Goal: Task Accomplishment & Management: Use online tool/utility

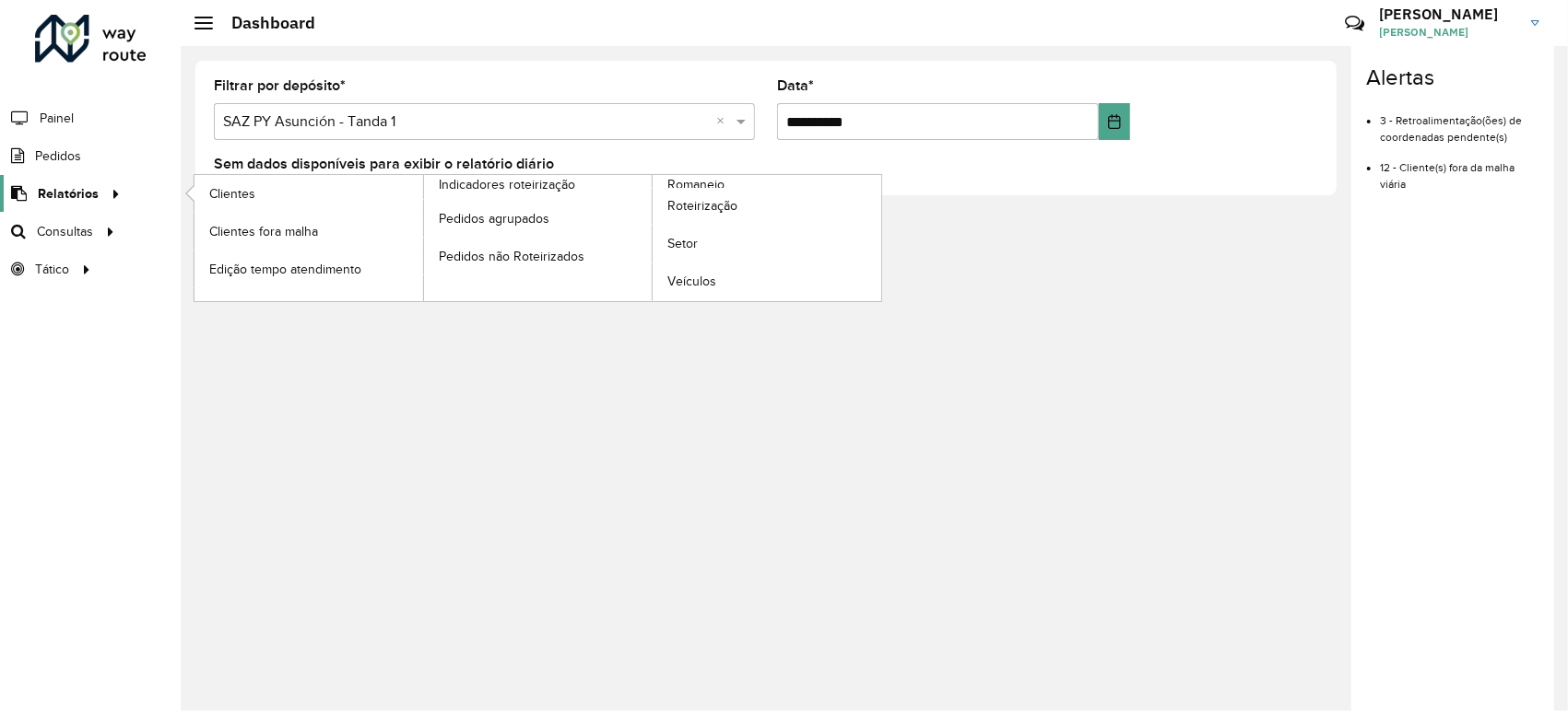
click at [70, 201] on span "Relatórios" at bounding box center [68, 193] width 61 height 19
click at [719, 182] on span "Romaneio" at bounding box center [697, 184] width 60 height 19
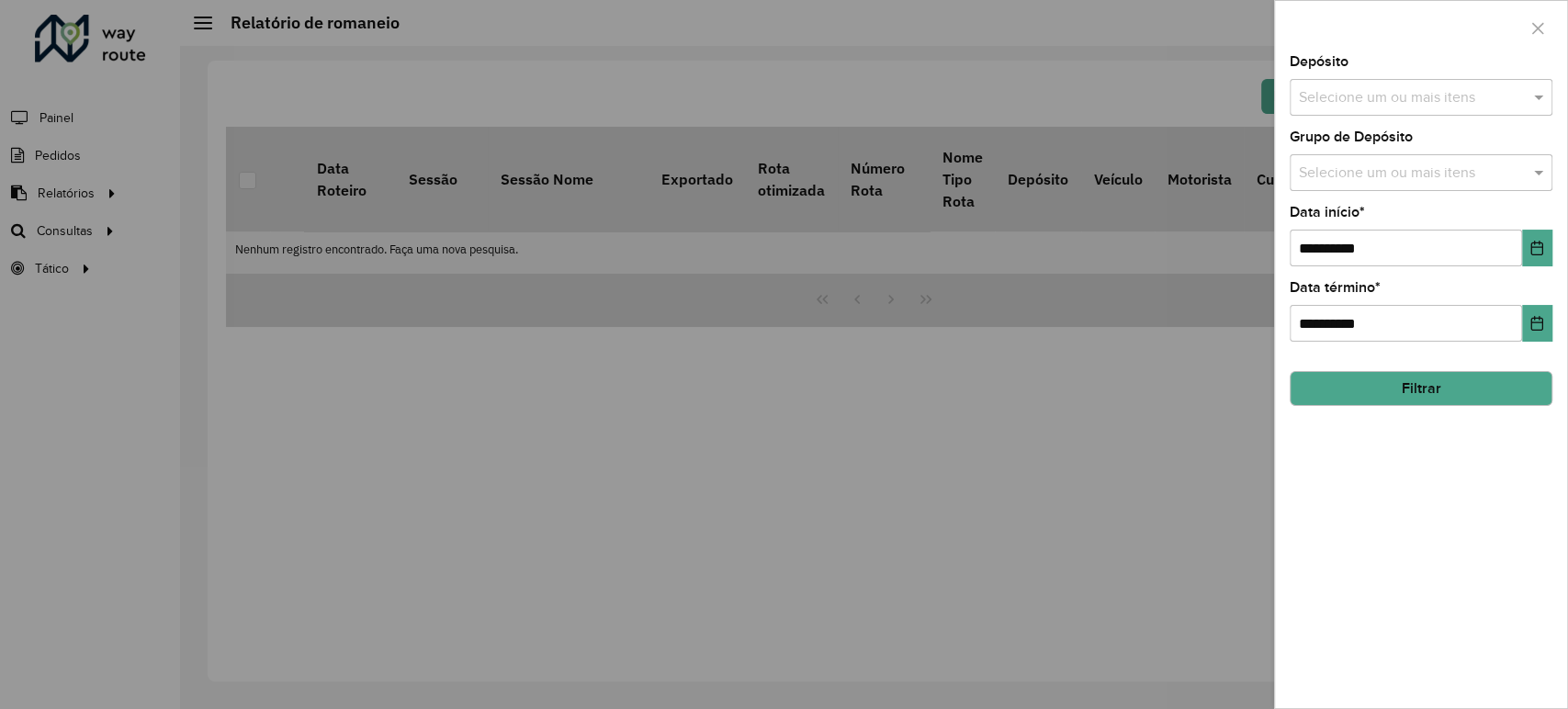
click at [101, 191] on div at bounding box center [784, 354] width 1568 height 709
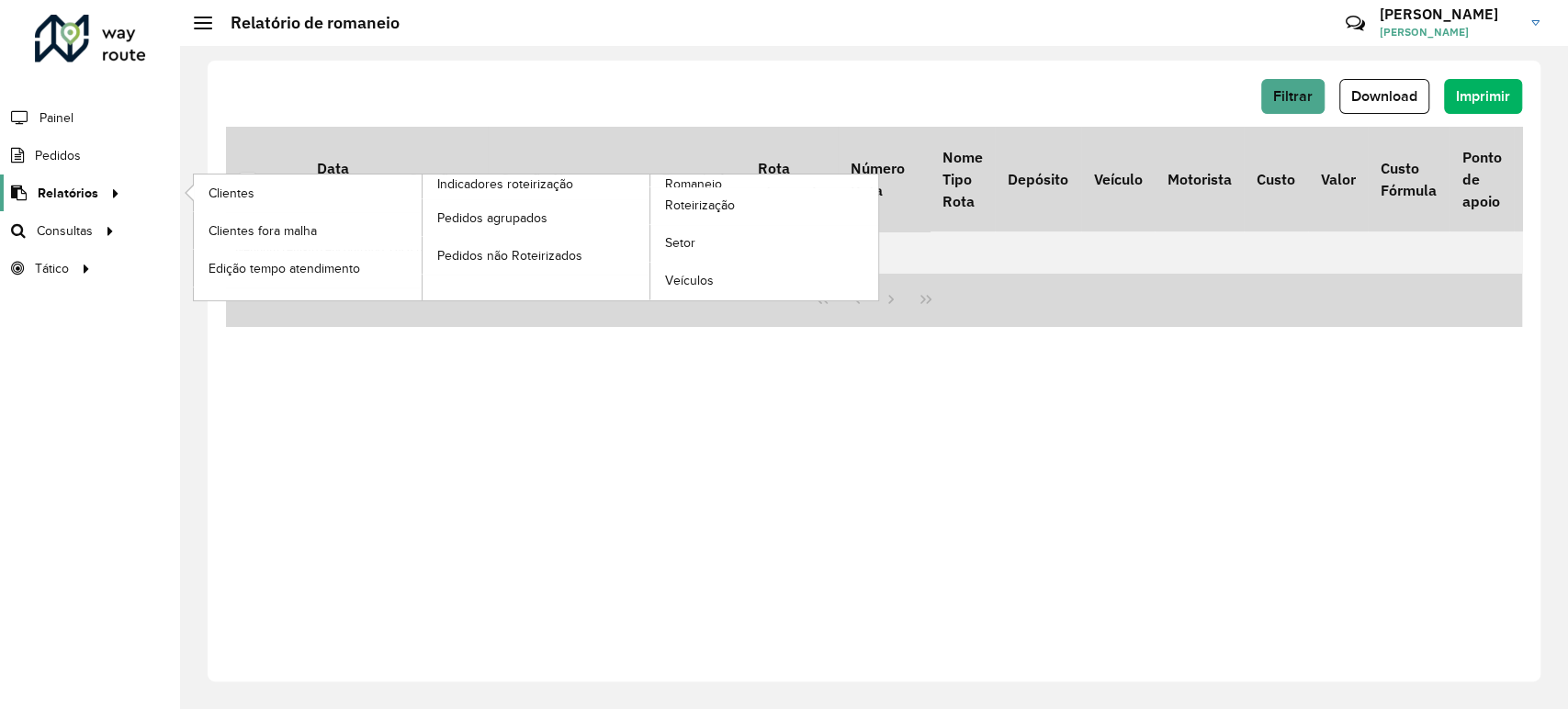
click at [99, 191] on div at bounding box center [112, 193] width 28 height 19
click at [718, 206] on span "Roteirização" at bounding box center [702, 205] width 75 height 19
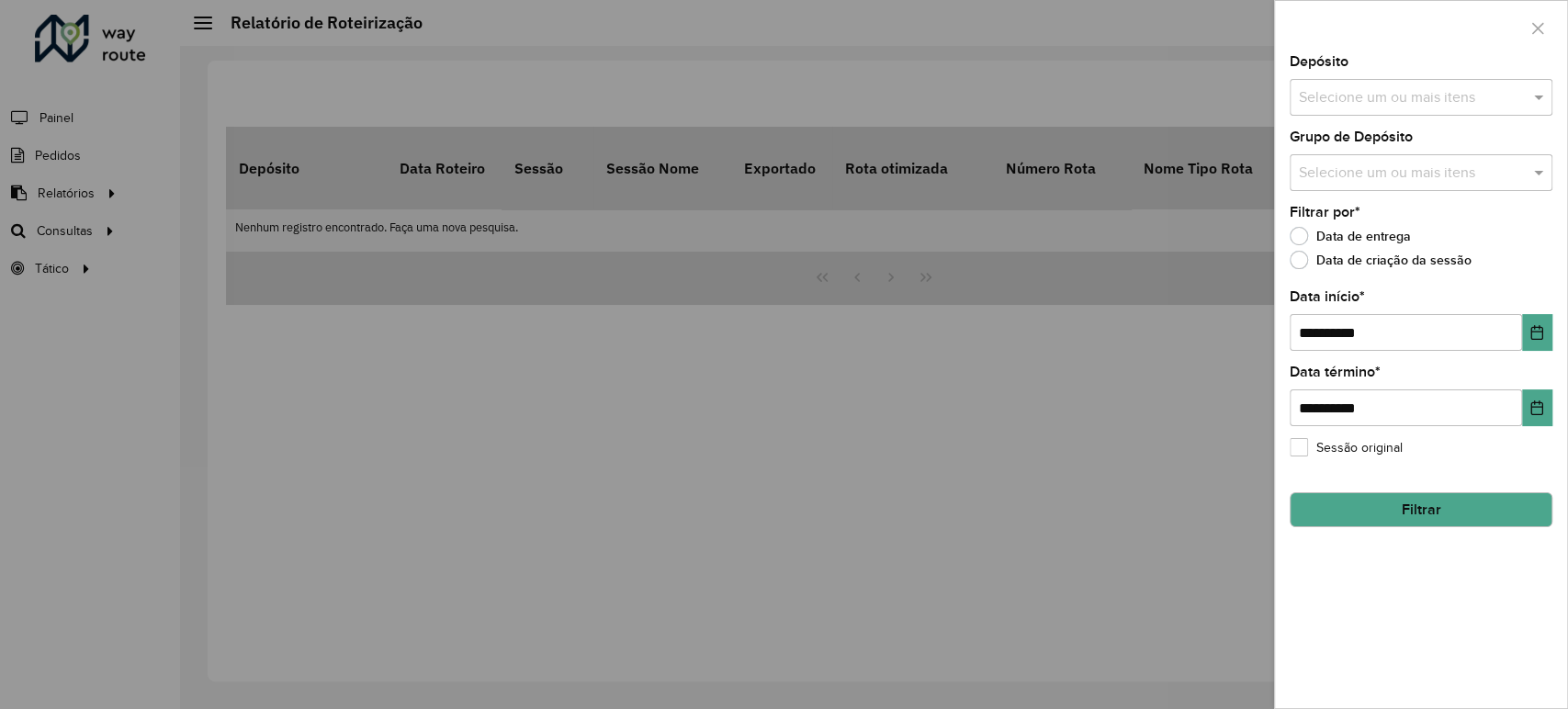
click at [1407, 107] on input "text" at bounding box center [1412, 98] width 236 height 22
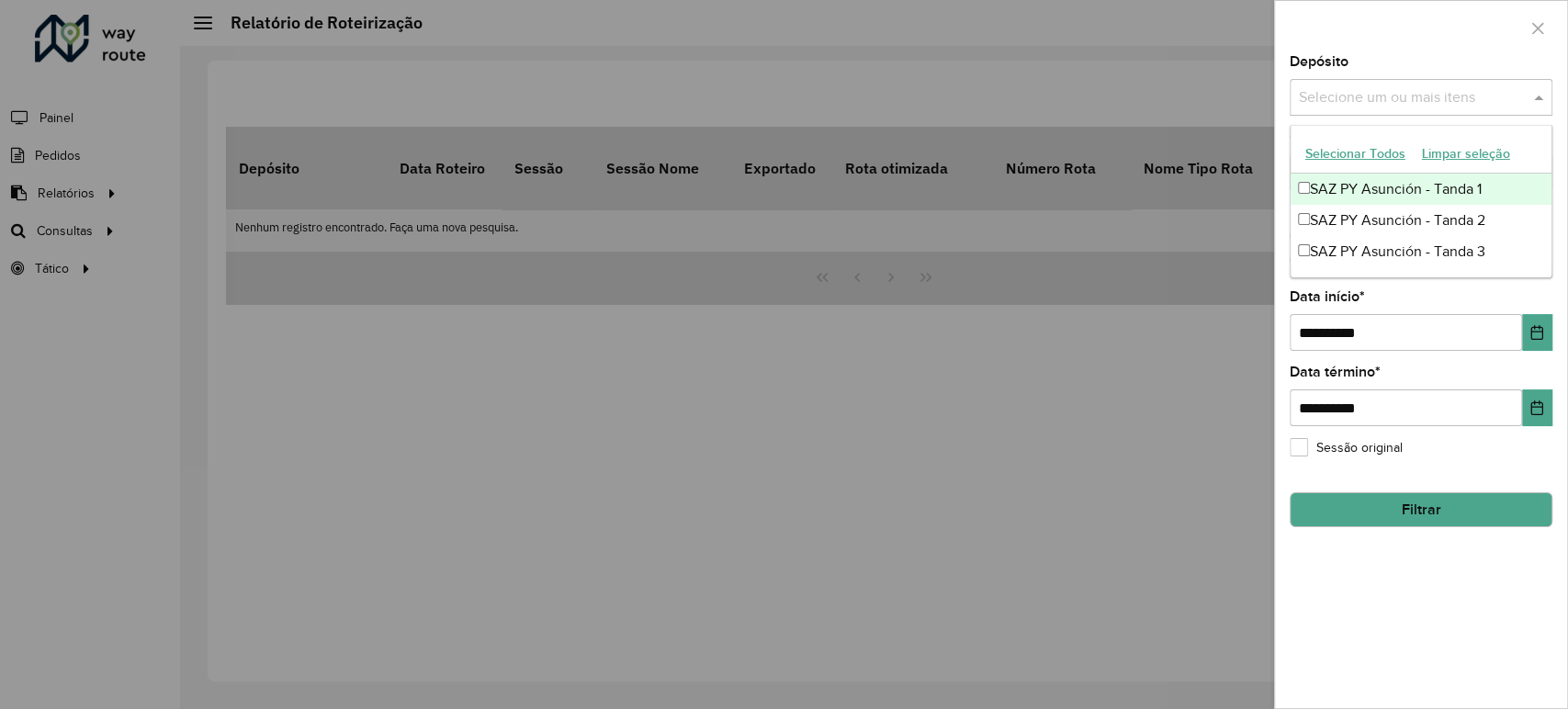
click at [1391, 191] on div "SAZ PY Asunción - Tanda 1" at bounding box center [1421, 189] width 261 height 31
click at [1394, 229] on div "SAZ PY Asunción - Tanda 2" at bounding box center [1421, 220] width 261 height 31
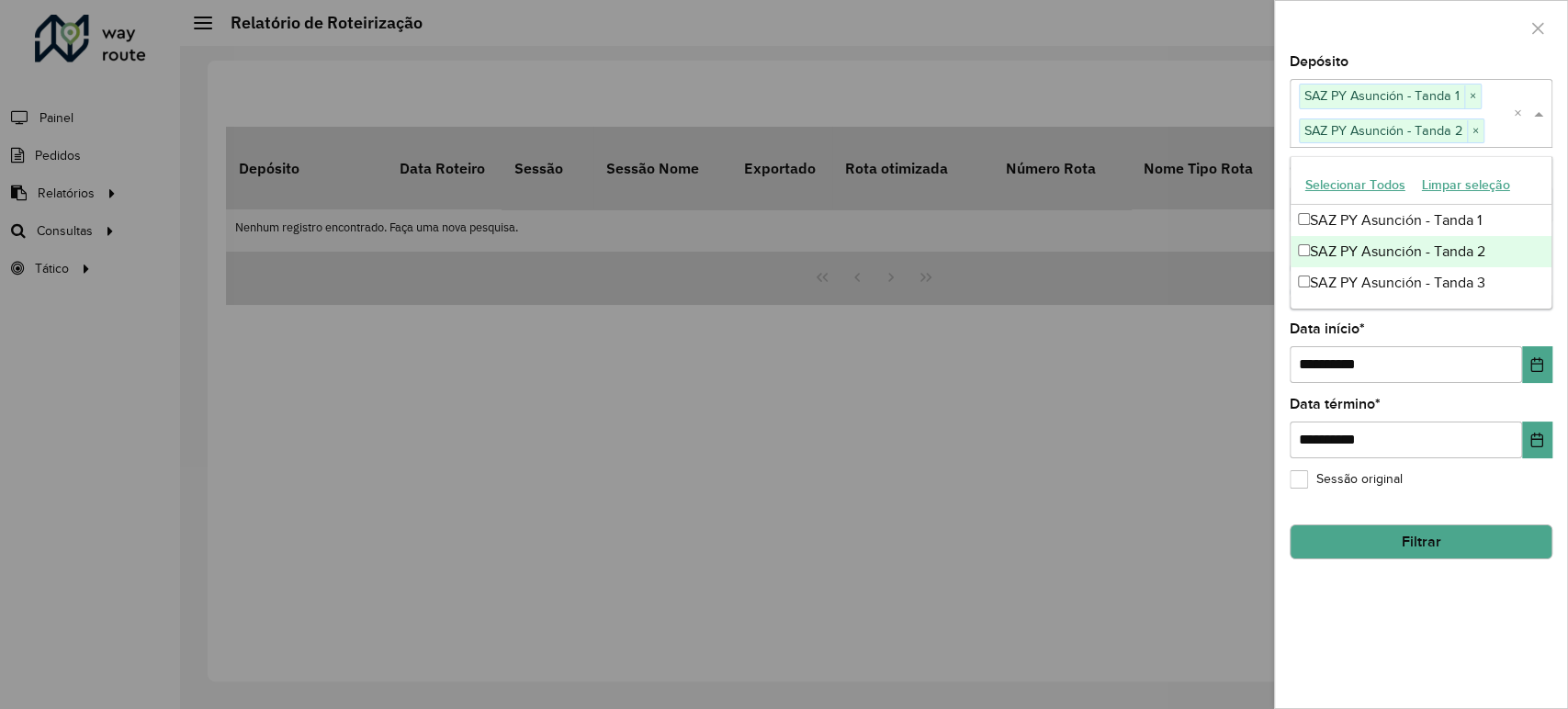
drag, startPoint x: 1394, startPoint y: 256, endPoint x: 1394, endPoint y: 283, distance: 27.0
click at [1394, 266] on div "SAZ PY [PERSON_NAME] - Tanda 1 SAZ PY [PERSON_NAME] - Tanda 2 SAZ PY [PERSON_NA…" at bounding box center [1421, 252] width 261 height 93
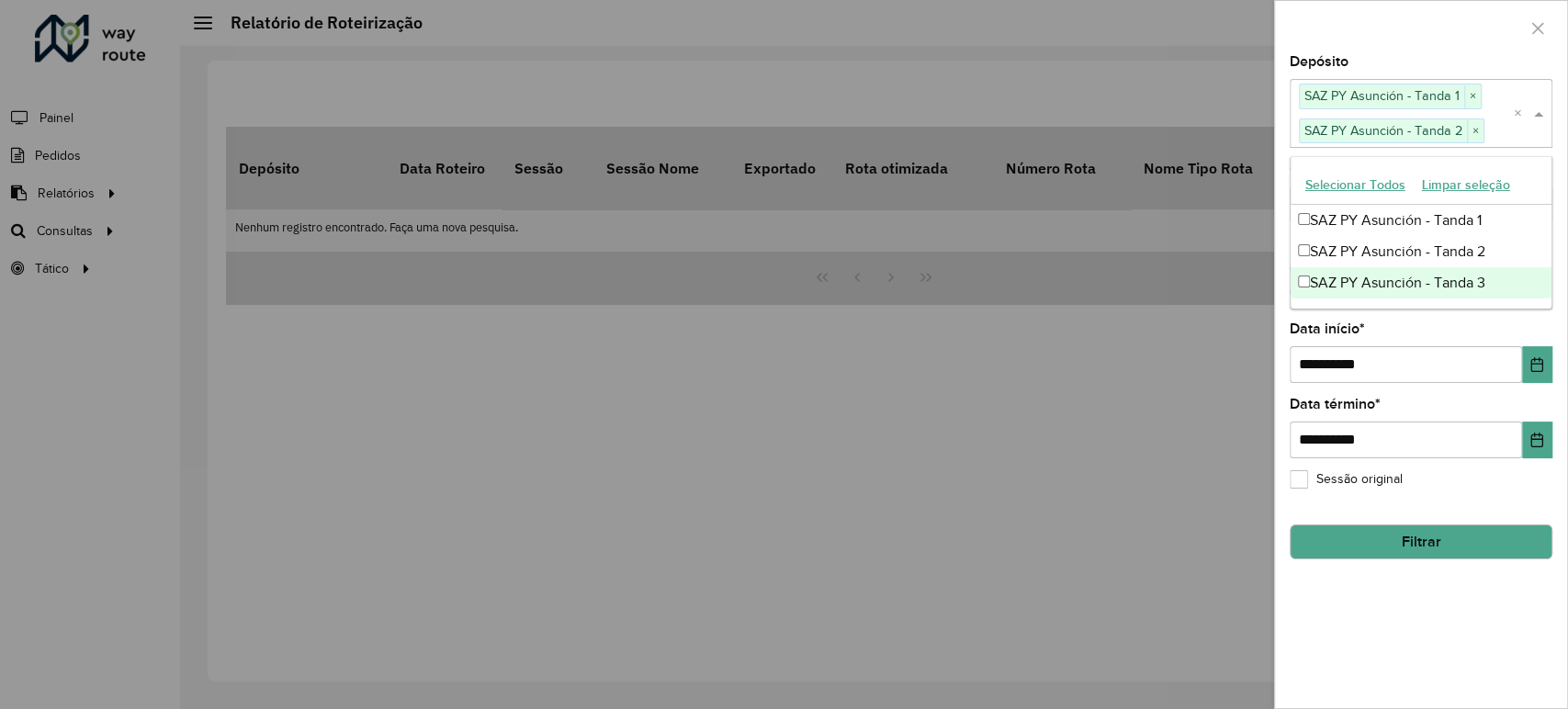
click at [1394, 283] on div "SAZ PY Asunción - Tanda 3" at bounding box center [1421, 282] width 261 height 31
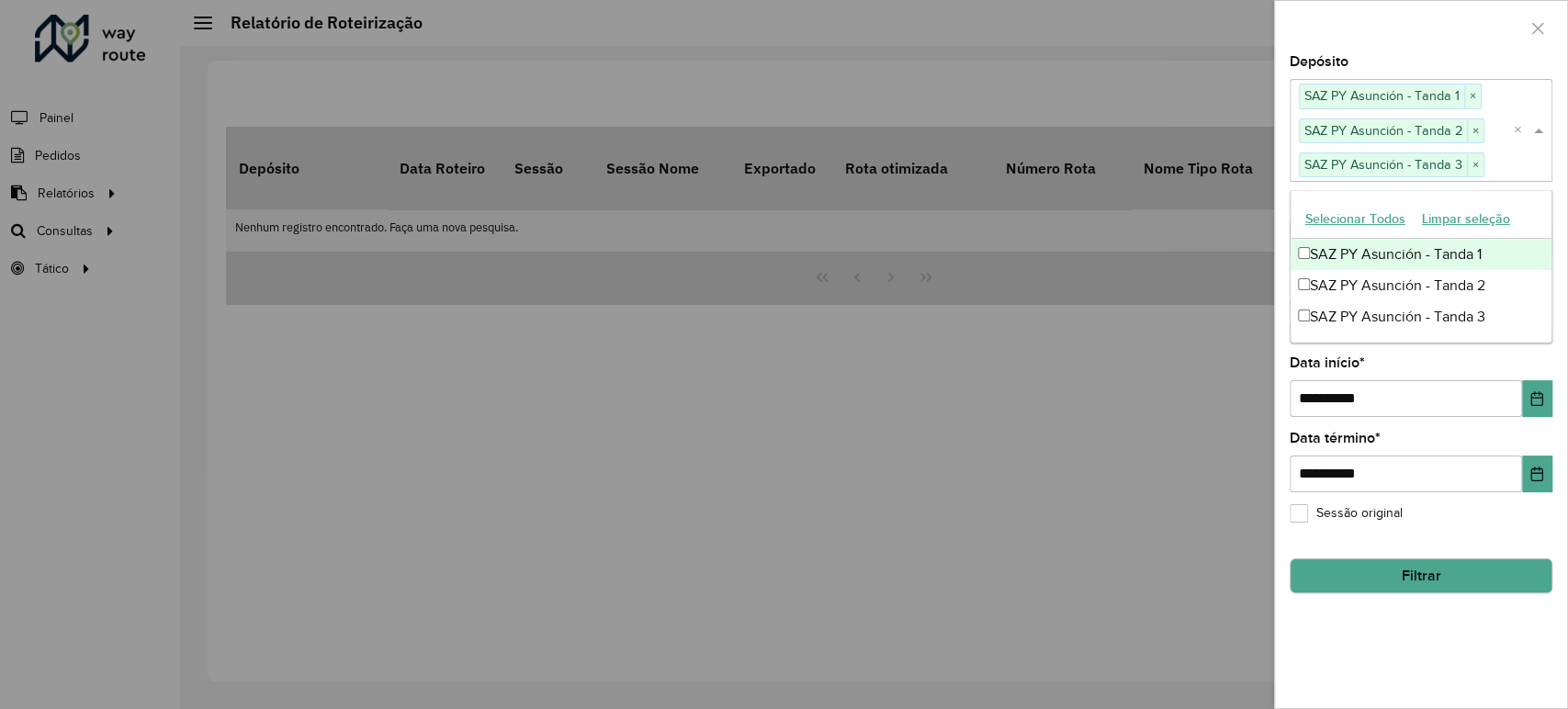
click at [1435, 49] on div at bounding box center [1421, 28] width 292 height 55
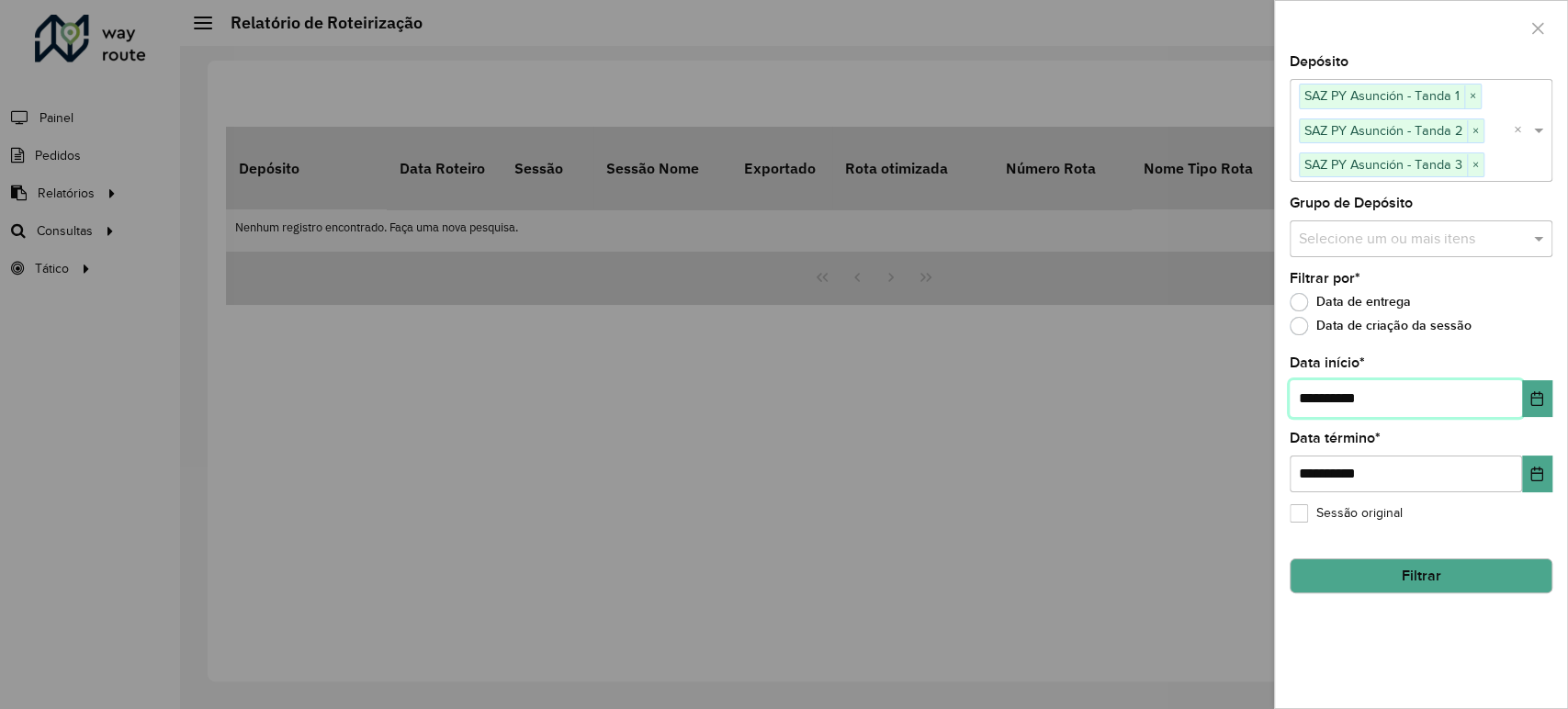
click at [1319, 392] on input "**********" at bounding box center [1406, 398] width 233 height 37
click at [1317, 394] on input "**********" at bounding box center [1406, 398] width 233 height 37
type input "**********"
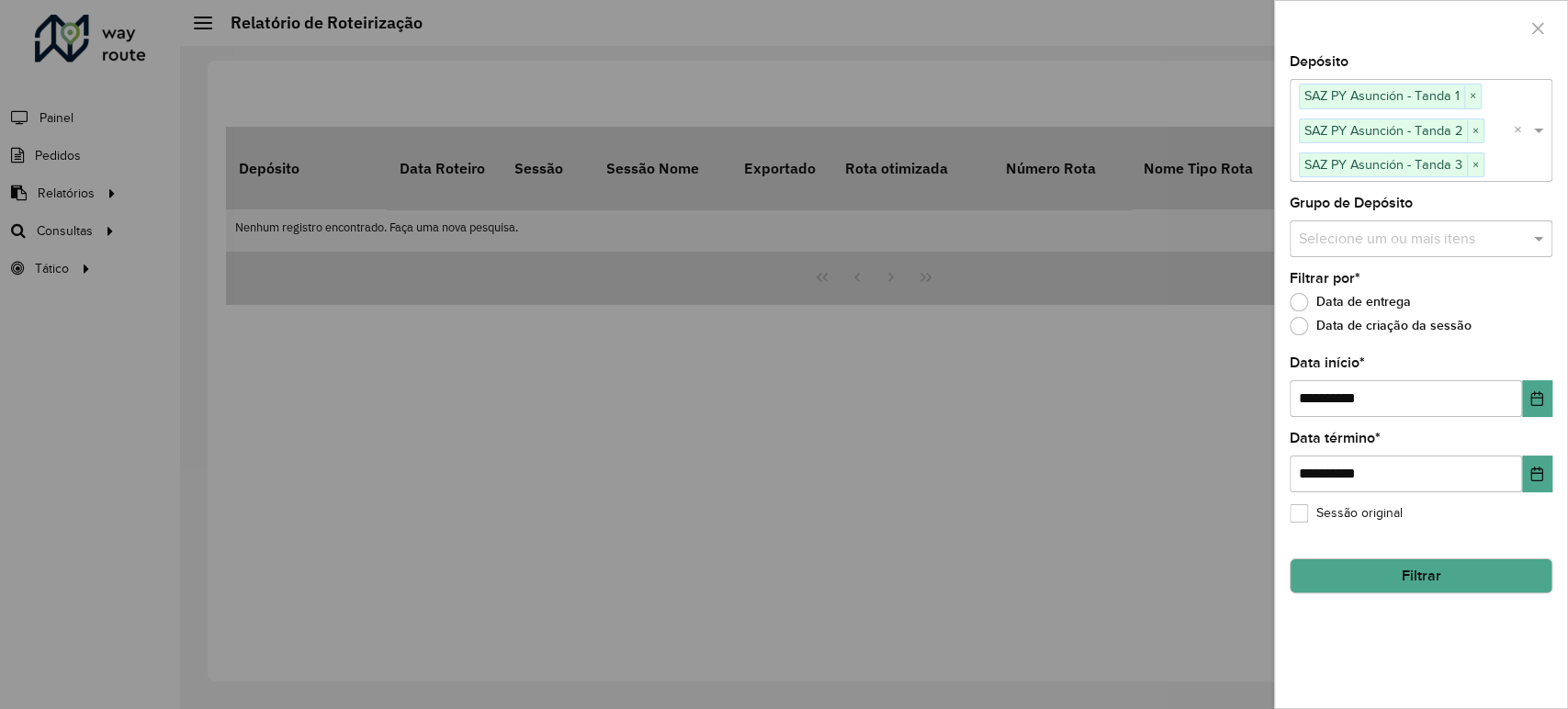
click at [1446, 569] on button "Filtrar" at bounding box center [1421, 576] width 262 height 35
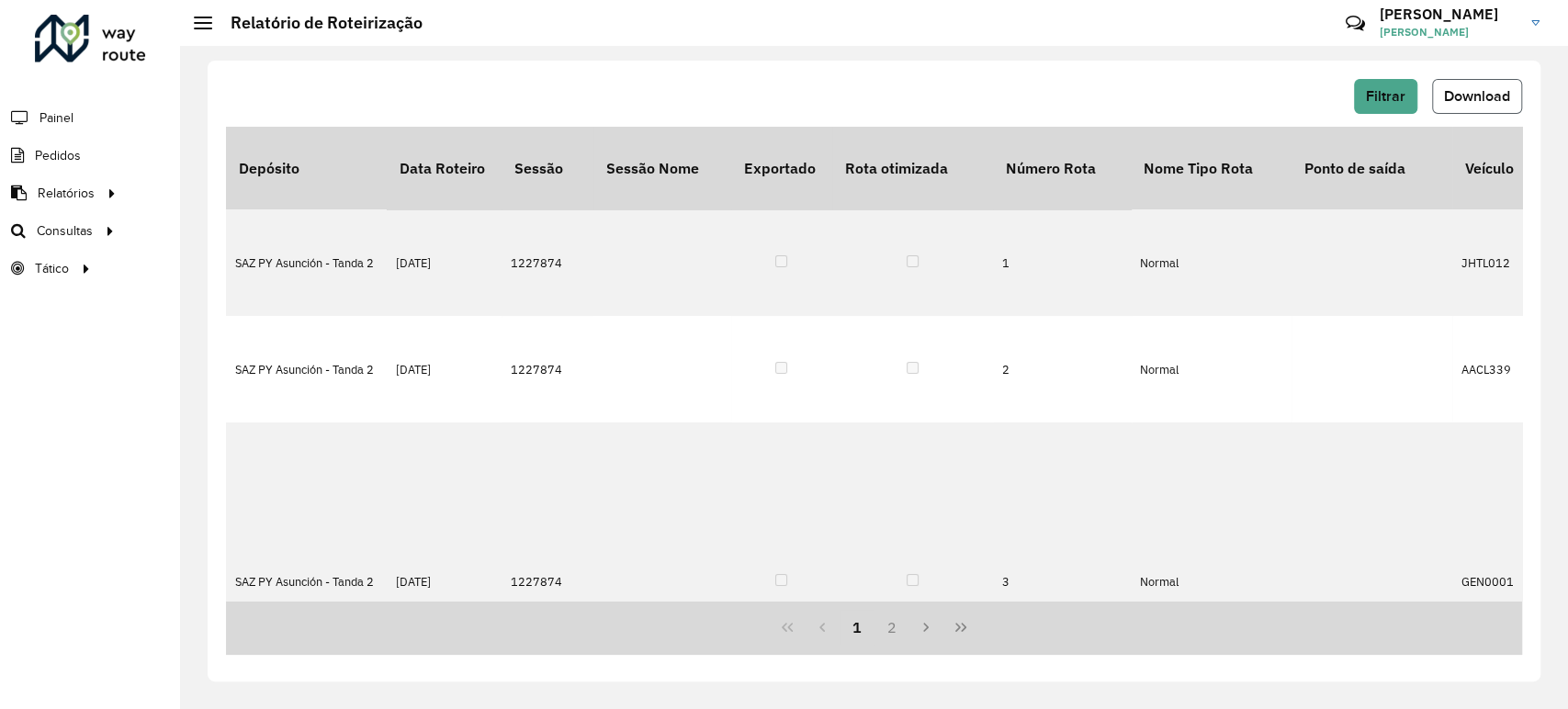
click at [1510, 101] on button "Download" at bounding box center [1477, 95] width 90 height 35
